Goal: Task Accomplishment & Management: Manage account settings

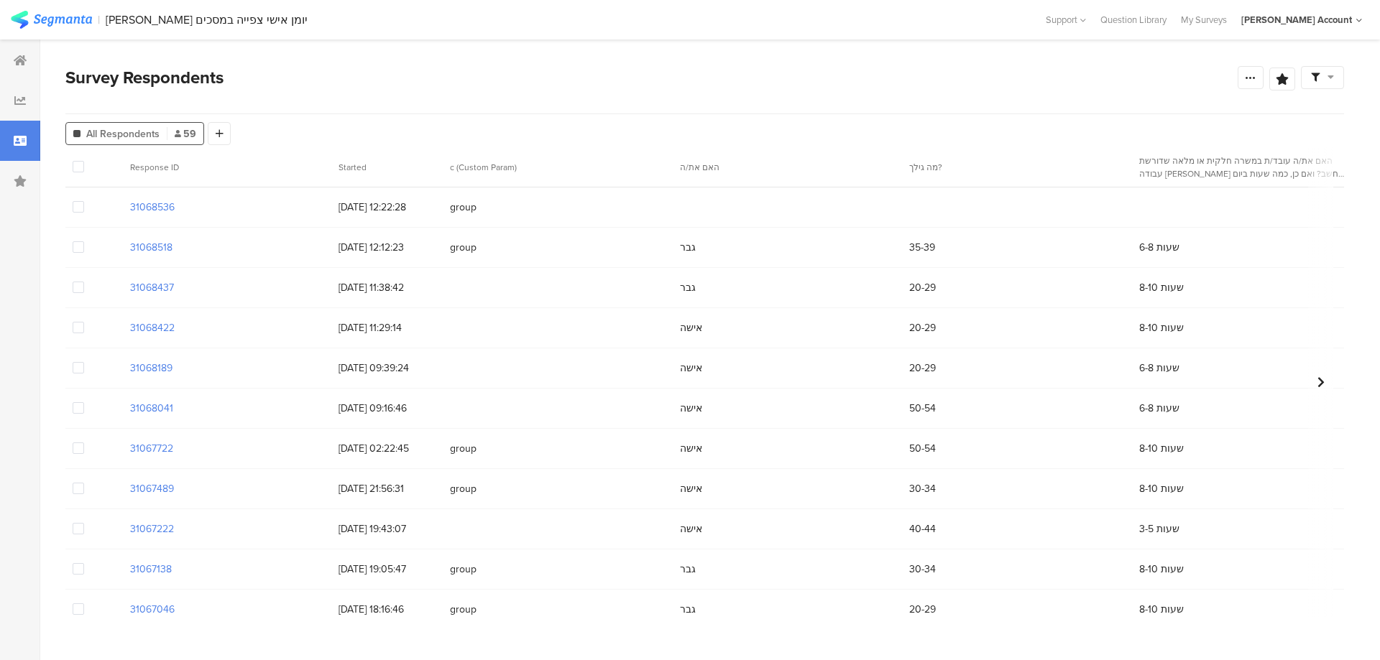
click at [80, 210] on span at bounding box center [78, 206] width 11 height 11
click at [84, 201] on input "checkbox" at bounding box center [84, 201] width 0 height 0
click at [244, 166] on span "Delete" at bounding box center [245, 167] width 29 height 11
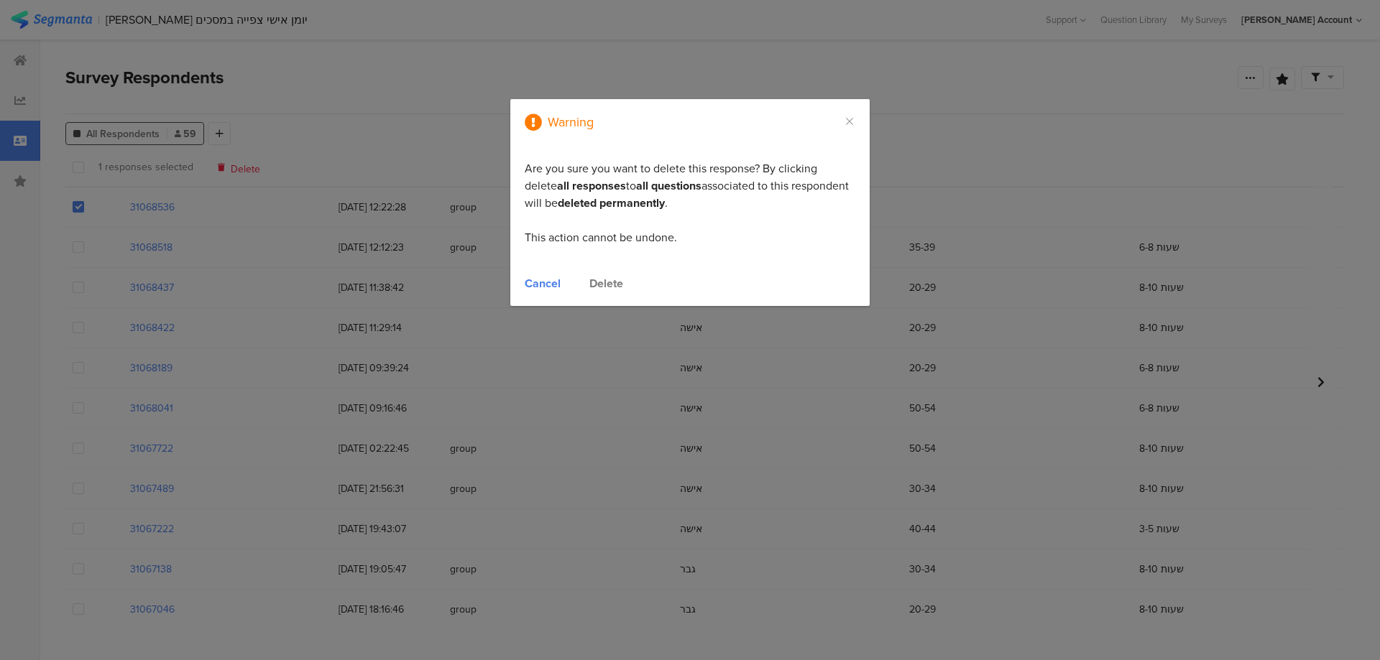
click at [607, 285] on div "Delete" at bounding box center [606, 283] width 34 height 17
